Goal: Transaction & Acquisition: Purchase product/service

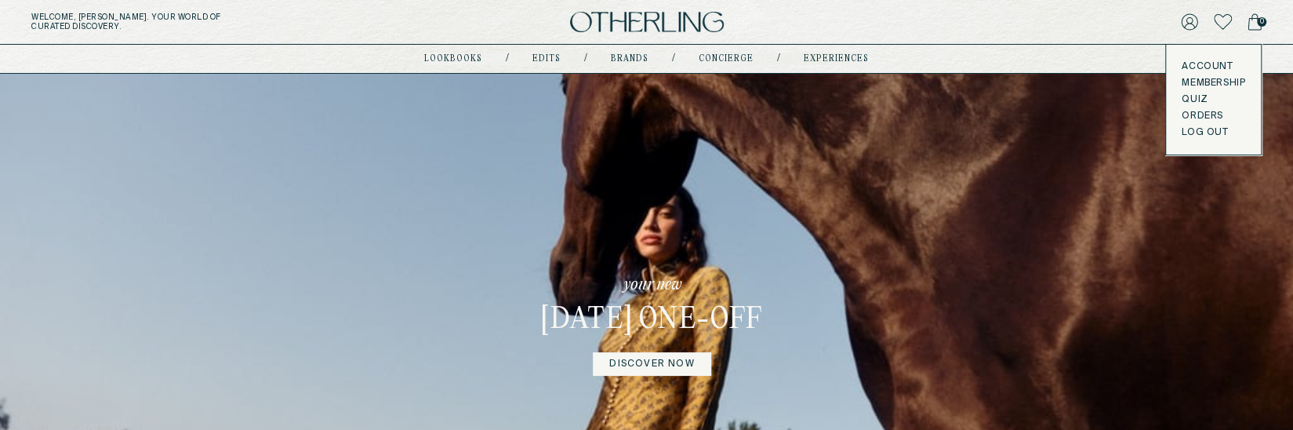
click at [622, 297] on link "DISCOVER NOW" at bounding box center [652, 364] width 118 height 24
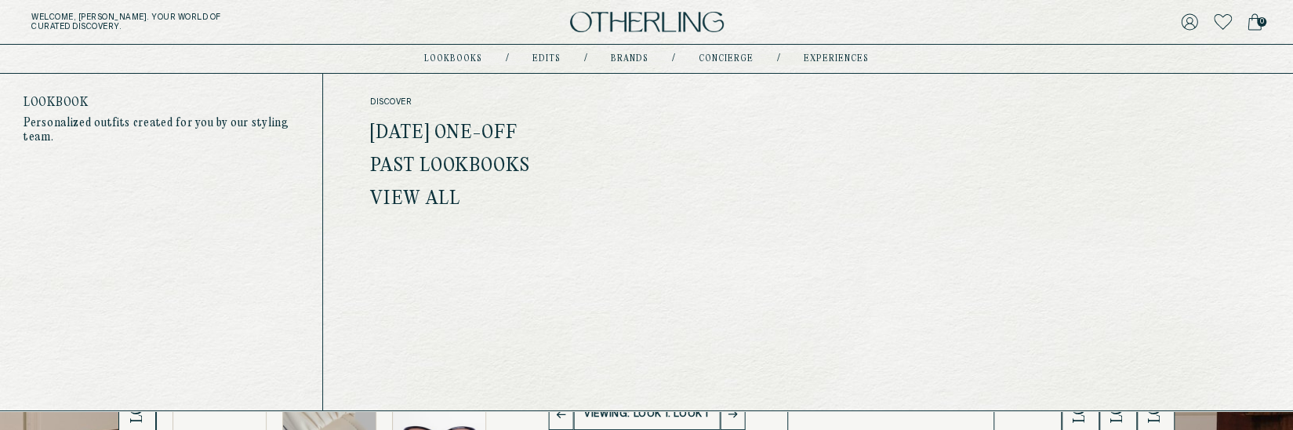
click at [456, 60] on link "lookbooks" at bounding box center [453, 59] width 58 height 8
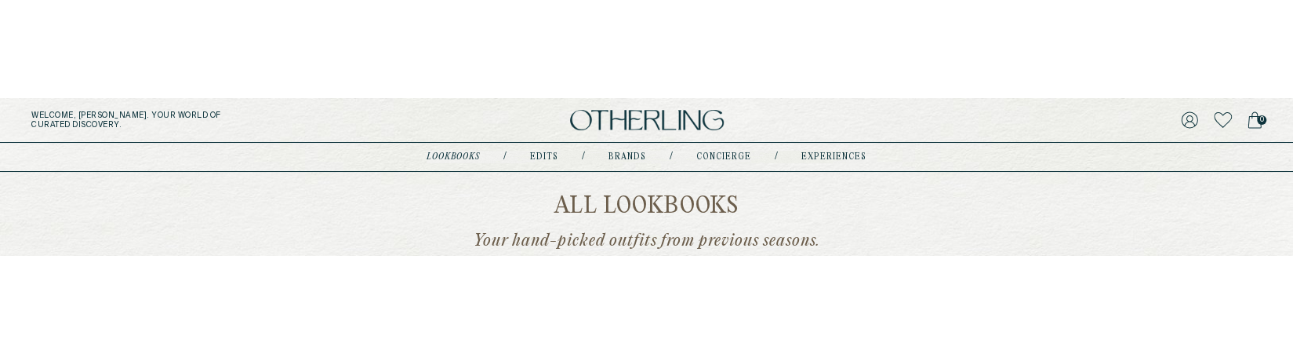
scroll to position [78, 0]
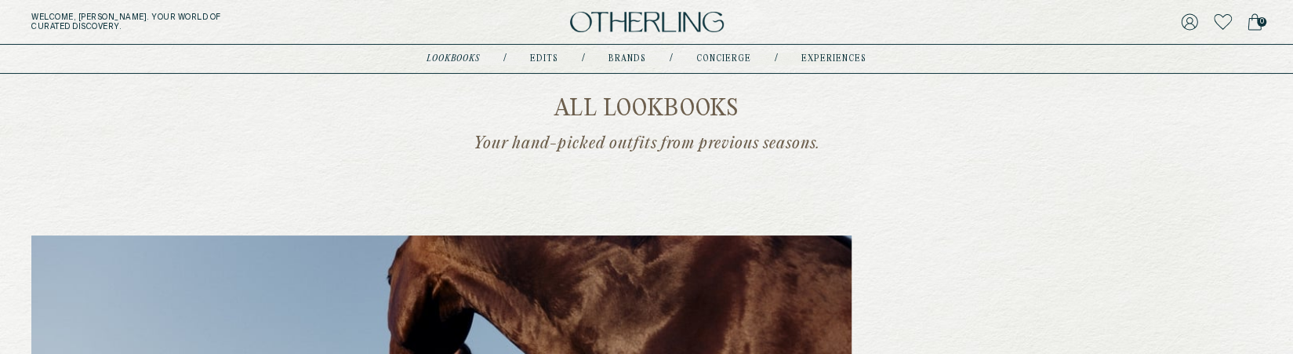
click at [634, 16] on img at bounding box center [647, 22] width 154 height 21
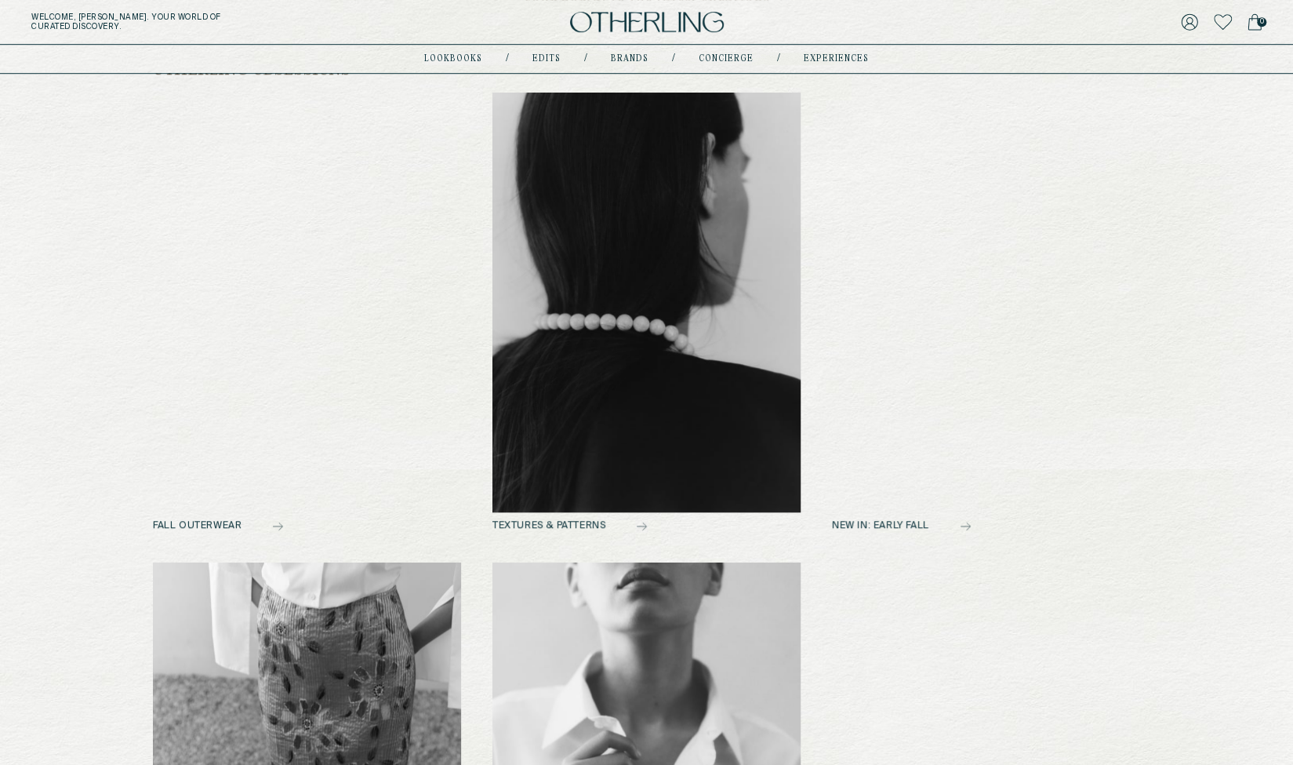
scroll to position [706, 0]
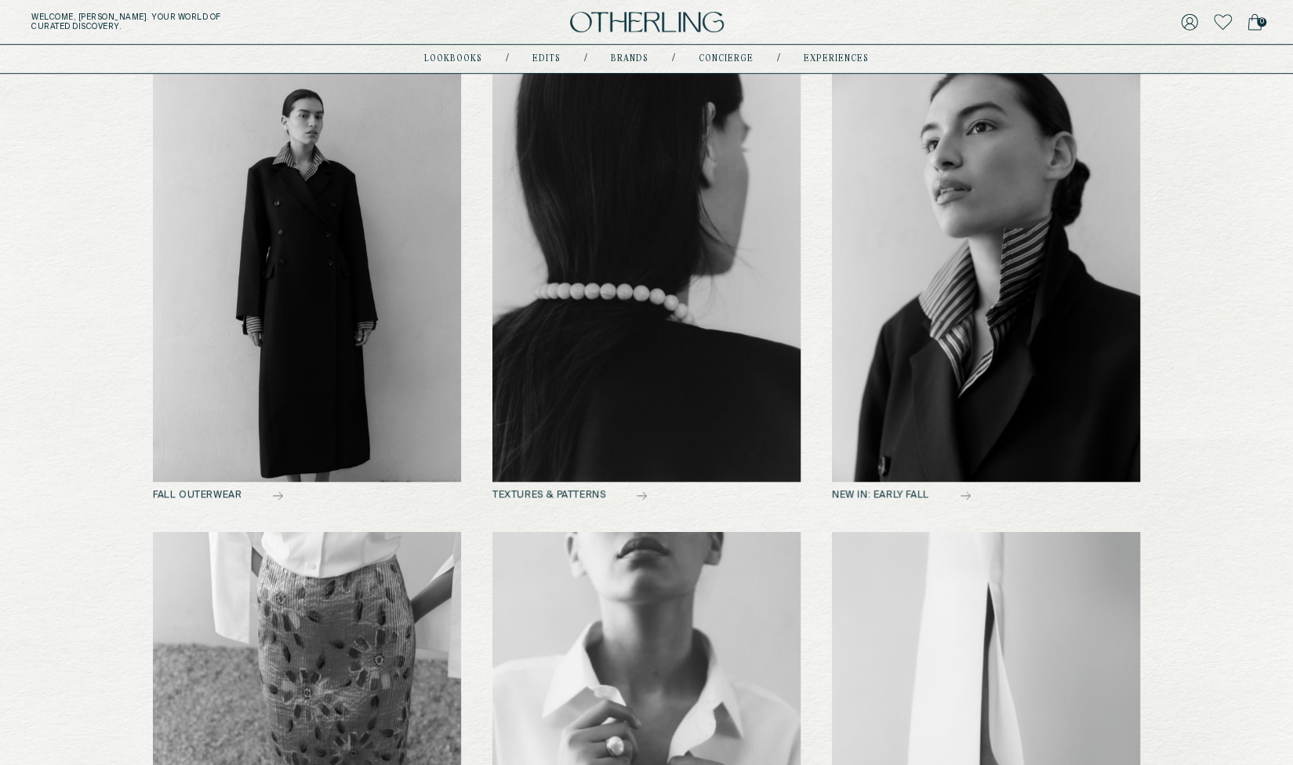
click at [607, 226] on img at bounding box center [646, 272] width 308 height 420
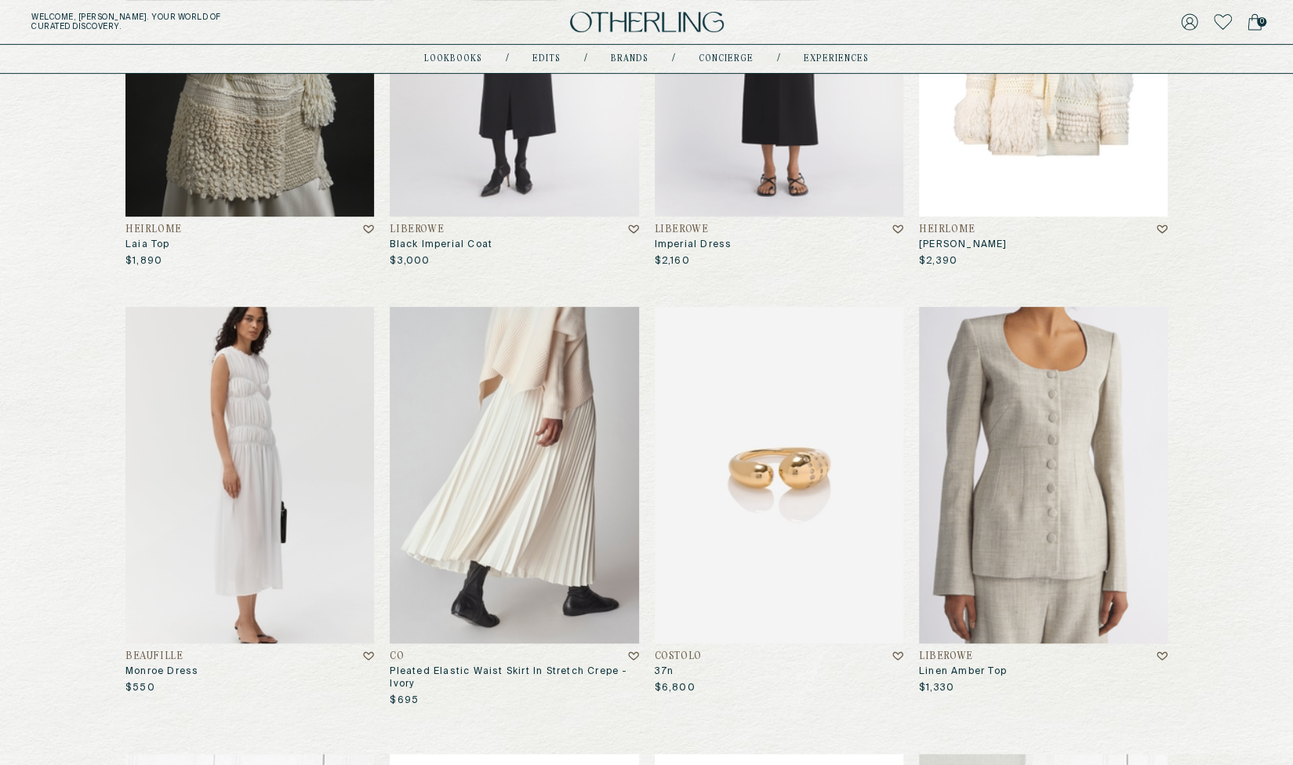
scroll to position [392, 0]
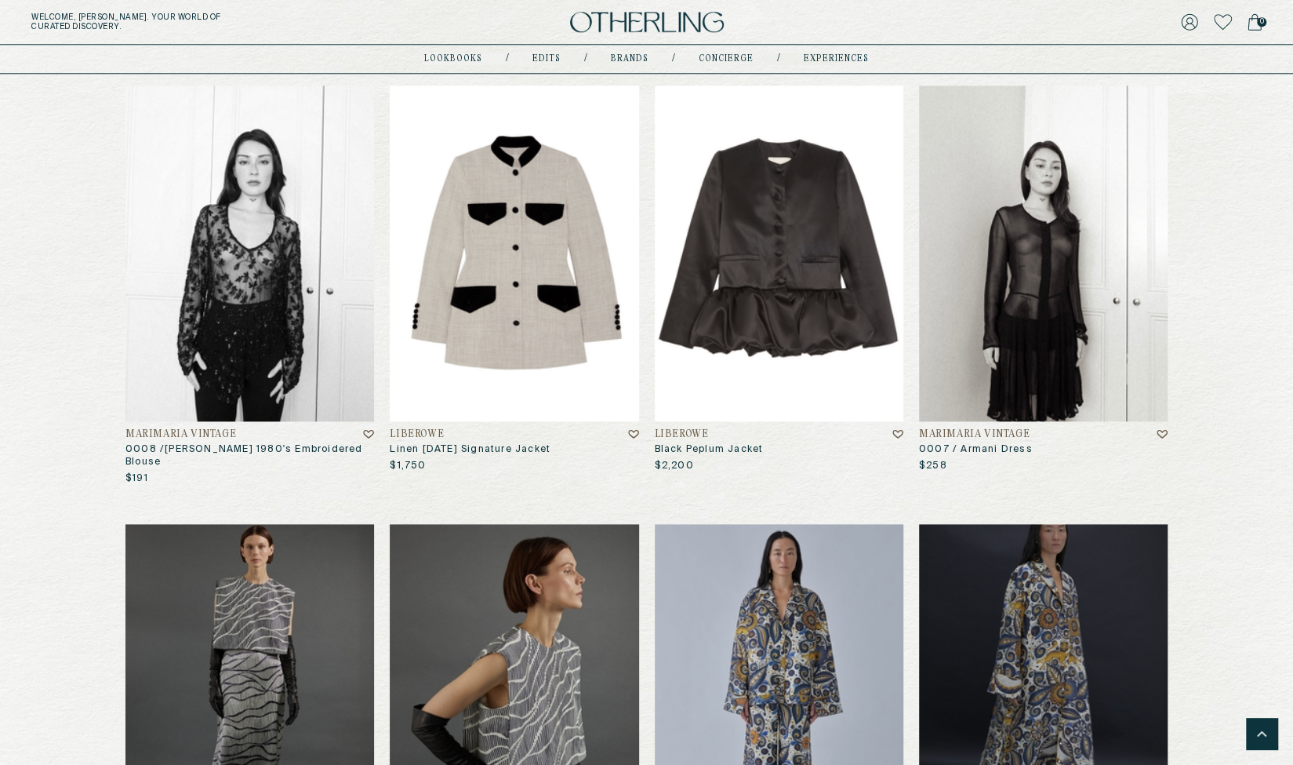
scroll to position [1046, 0]
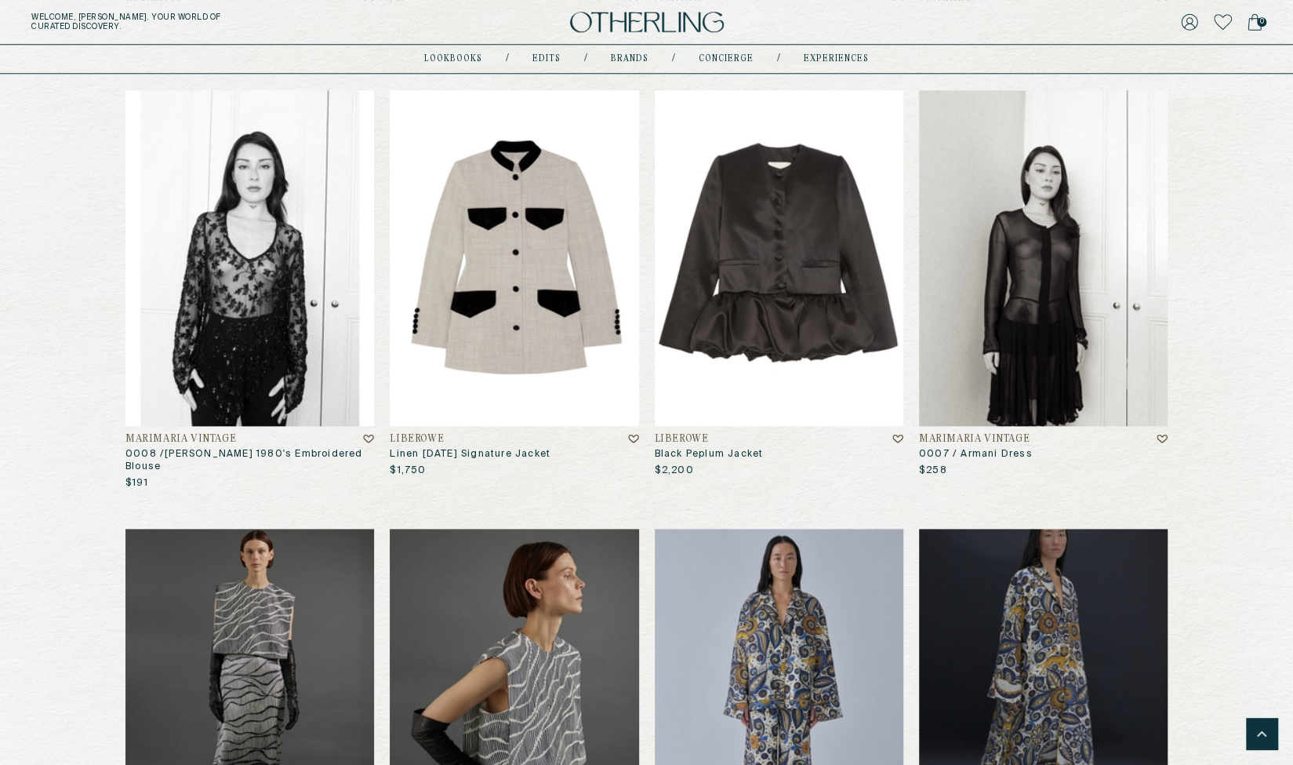
click at [236, 202] on img at bounding box center [249, 258] width 249 height 336
